Goal: Task Accomplishment & Management: Manage account settings

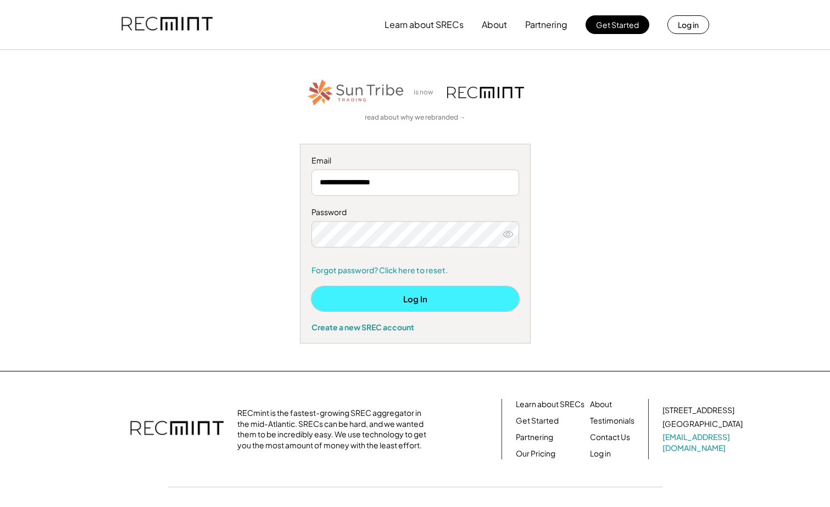
click at [390, 294] on button "Log In" at bounding box center [415, 299] width 208 height 25
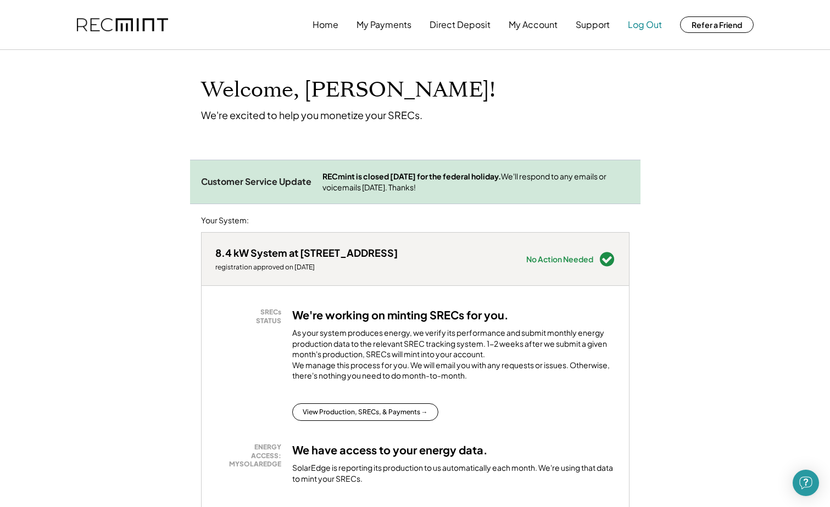
click at [649, 22] on button "Log Out" at bounding box center [645, 25] width 34 height 22
